Goal: Task Accomplishment & Management: Manage account settings

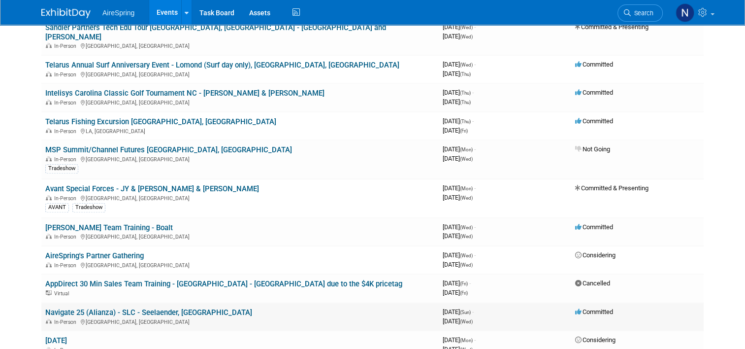
scroll to position [640, 0]
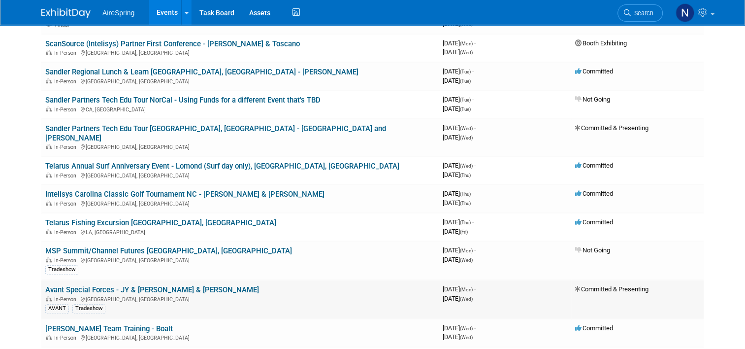
click at [87, 285] on link "Avant Special Forces - JY & [PERSON_NAME] & [PERSON_NAME]" at bounding box center [152, 289] width 214 height 9
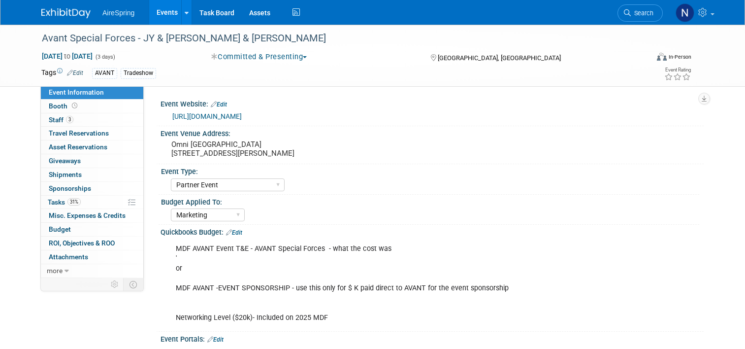
select select "Partner Event"
select select "Marketing"
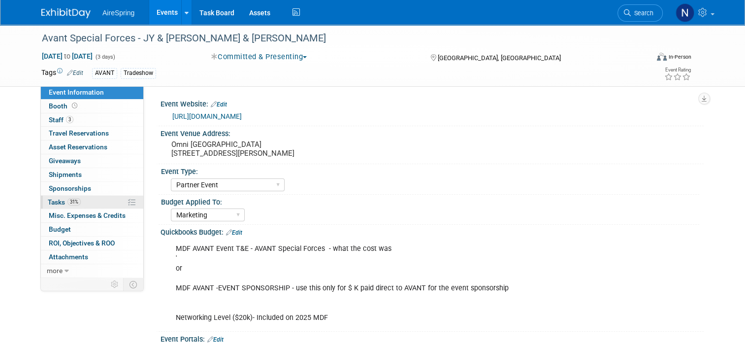
click at [85, 204] on link "31% Tasks 31%" at bounding box center [92, 201] width 102 height 13
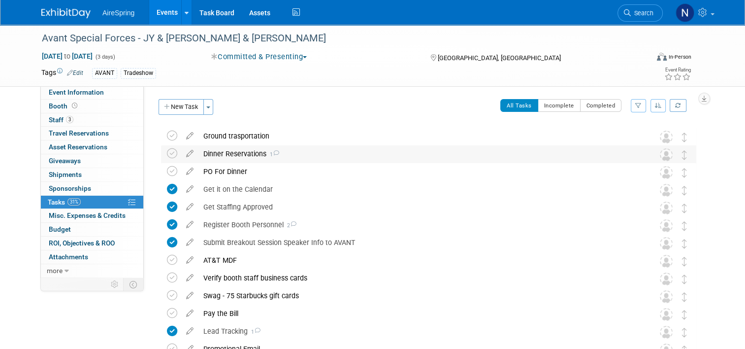
click at [238, 156] on div "Dinner Reservations 1" at bounding box center [419, 153] width 442 height 17
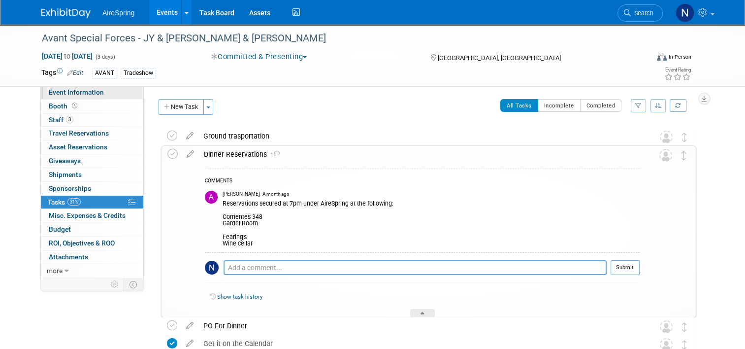
click at [79, 95] on span "Event Information" at bounding box center [76, 92] width 55 height 8
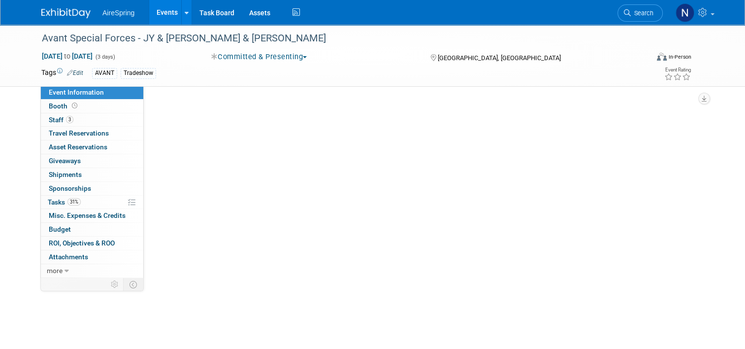
select select "Partner Event"
select select "Marketing"
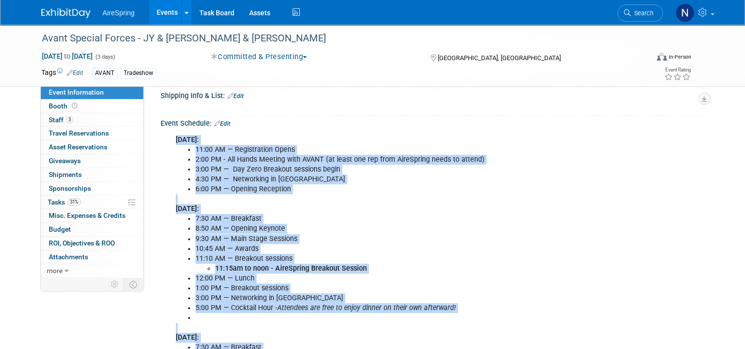
scroll to position [443, 0]
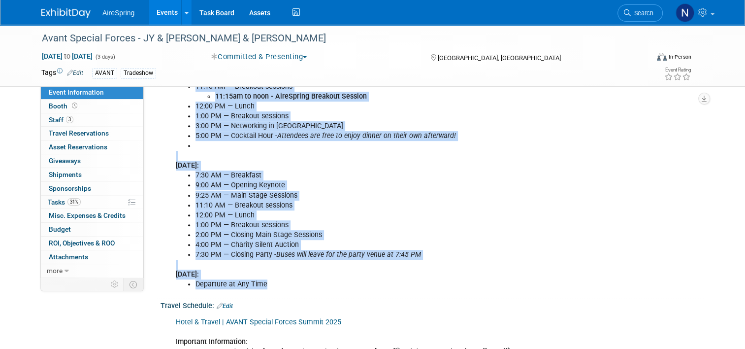
drag, startPoint x: 162, startPoint y: 214, endPoint x: 423, endPoint y: 286, distance: 270.6
click at [423, 286] on div "[DATE]: 11:00 AM — Registration Opens 2:00 PM - All Hands Meeting with AVANT (a…" at bounding box center [383, 126] width 429 height 336
copy div "[DATE]: 11:00 AM — Registration Opens 2:00 PM - All Hands Meeting with AVANT (a…"
